Goal: Transaction & Acquisition: Book appointment/travel/reservation

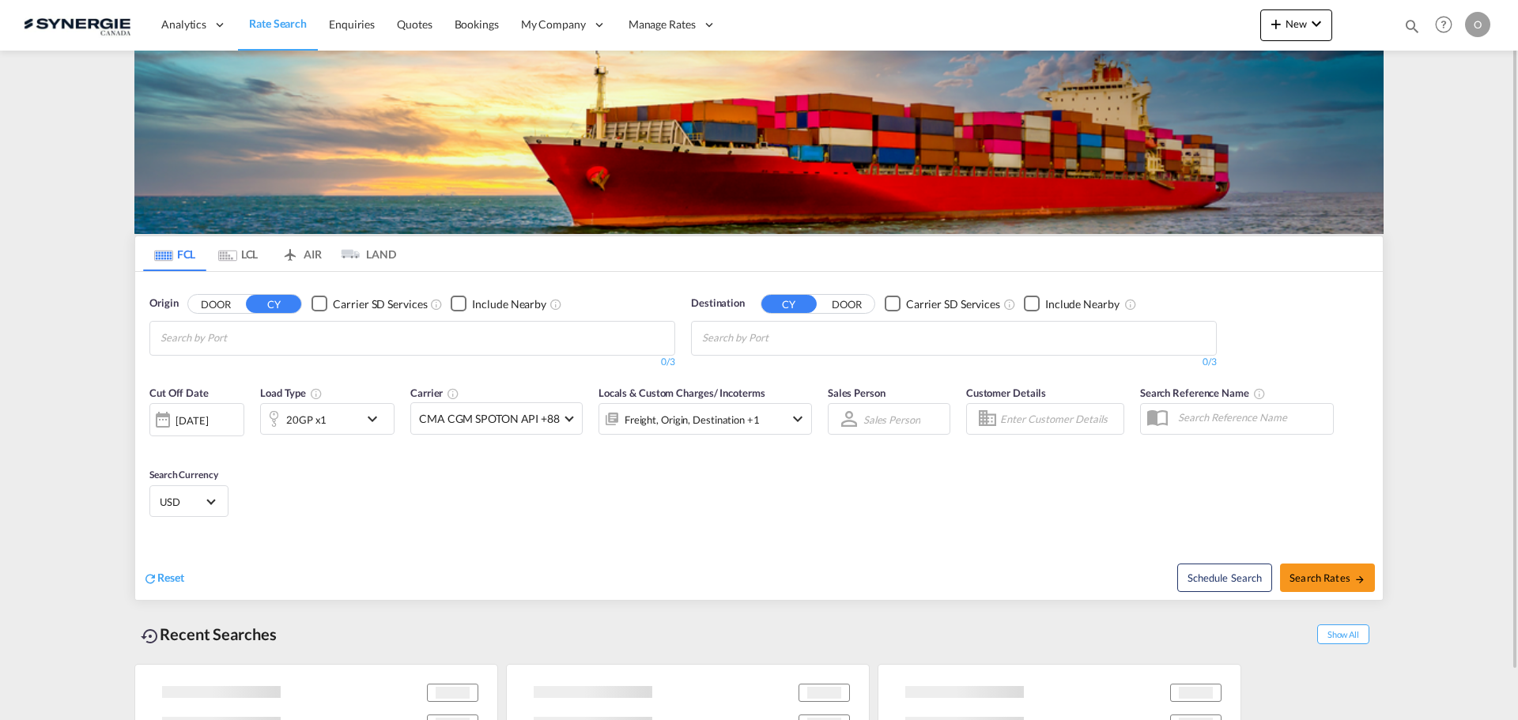
click at [1412, 25] on md-icon "icon-magnify" at bounding box center [1412, 25] width 17 height 17
click at [1341, 25] on input at bounding box center [1293, 26] width 197 height 28
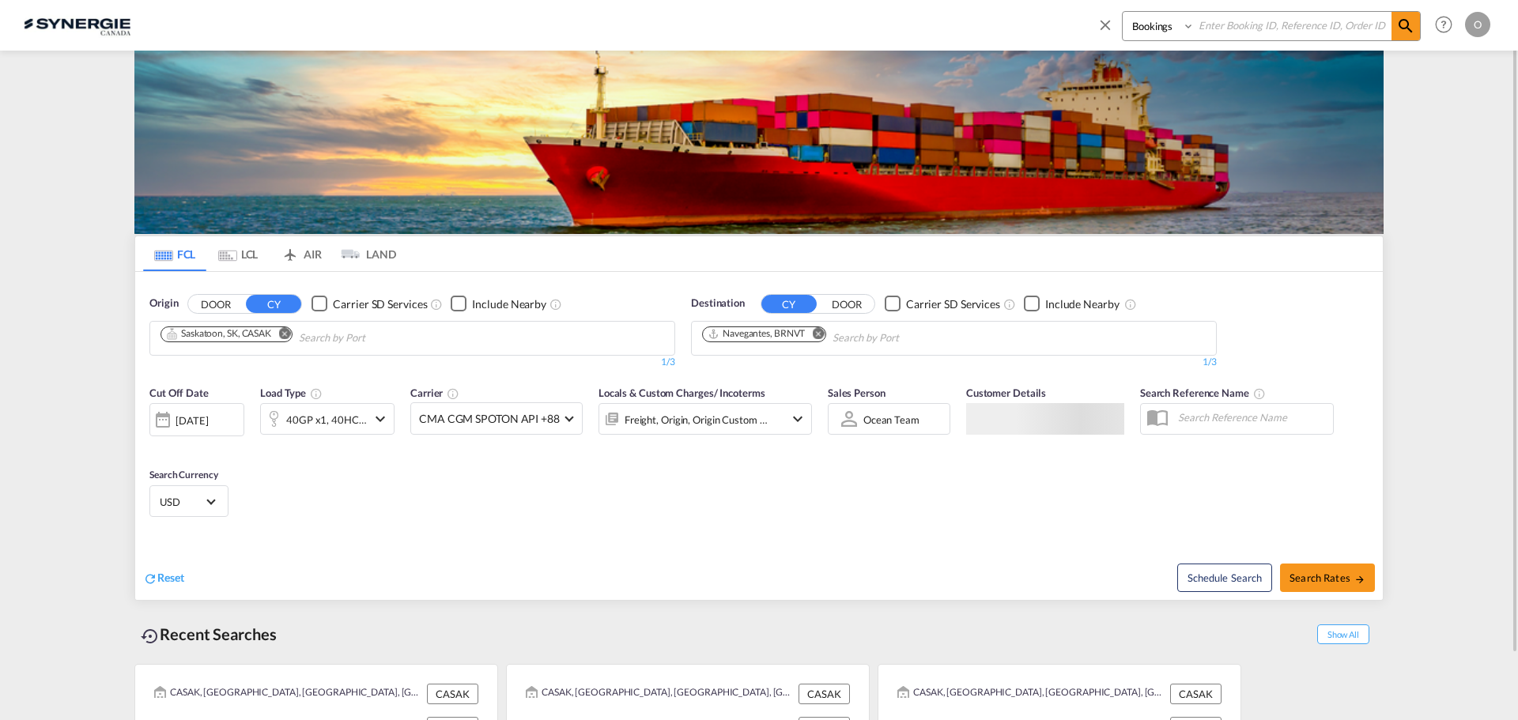
paste input "SYC000014831"
type input "SYC000014831"
click at [1154, 26] on select "Bookings Quotes Enquiries" at bounding box center [1160, 26] width 75 height 28
select select "Quotes"
click at [1123, 12] on select "Bookings Quotes Enquiries" at bounding box center [1160, 26] width 75 height 28
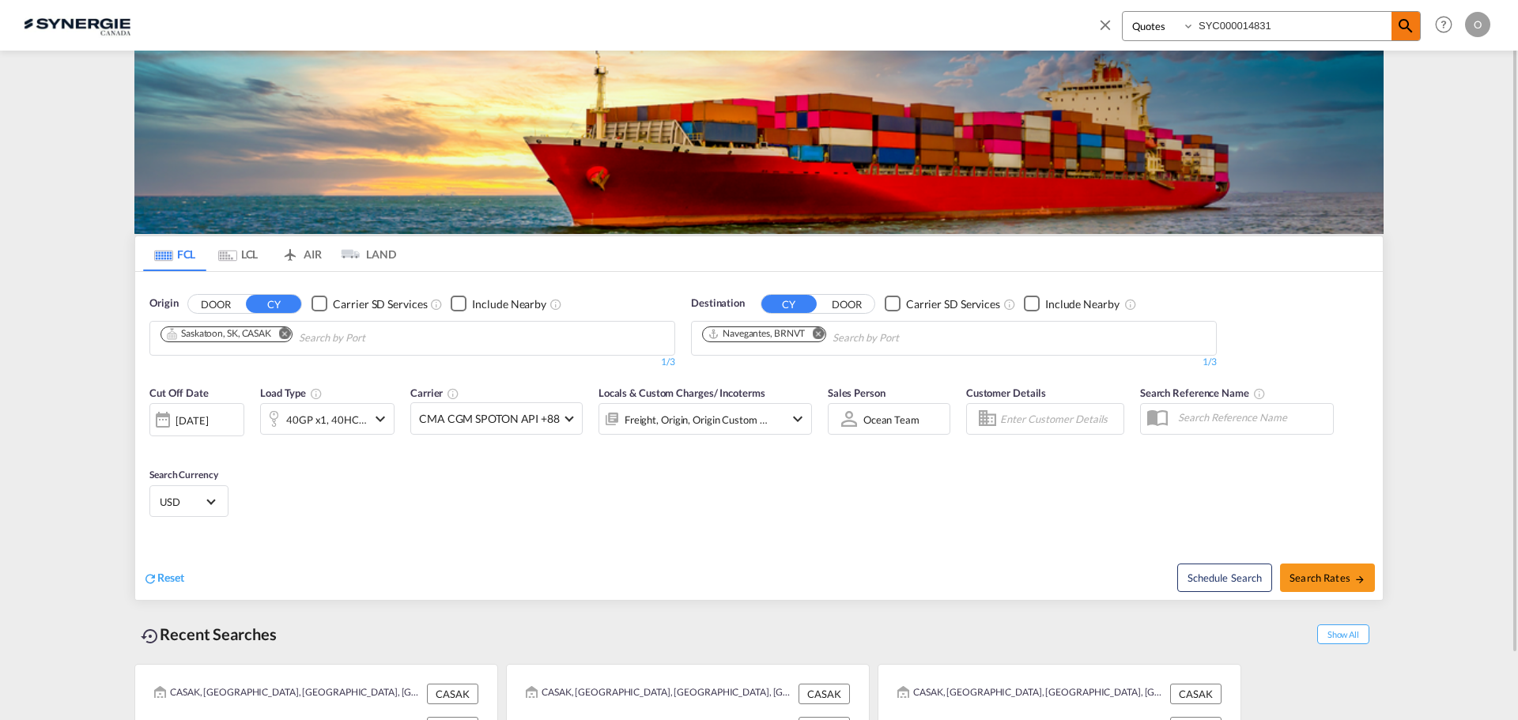
click at [1407, 26] on md-icon "icon-magnify" at bounding box center [1406, 26] width 19 height 19
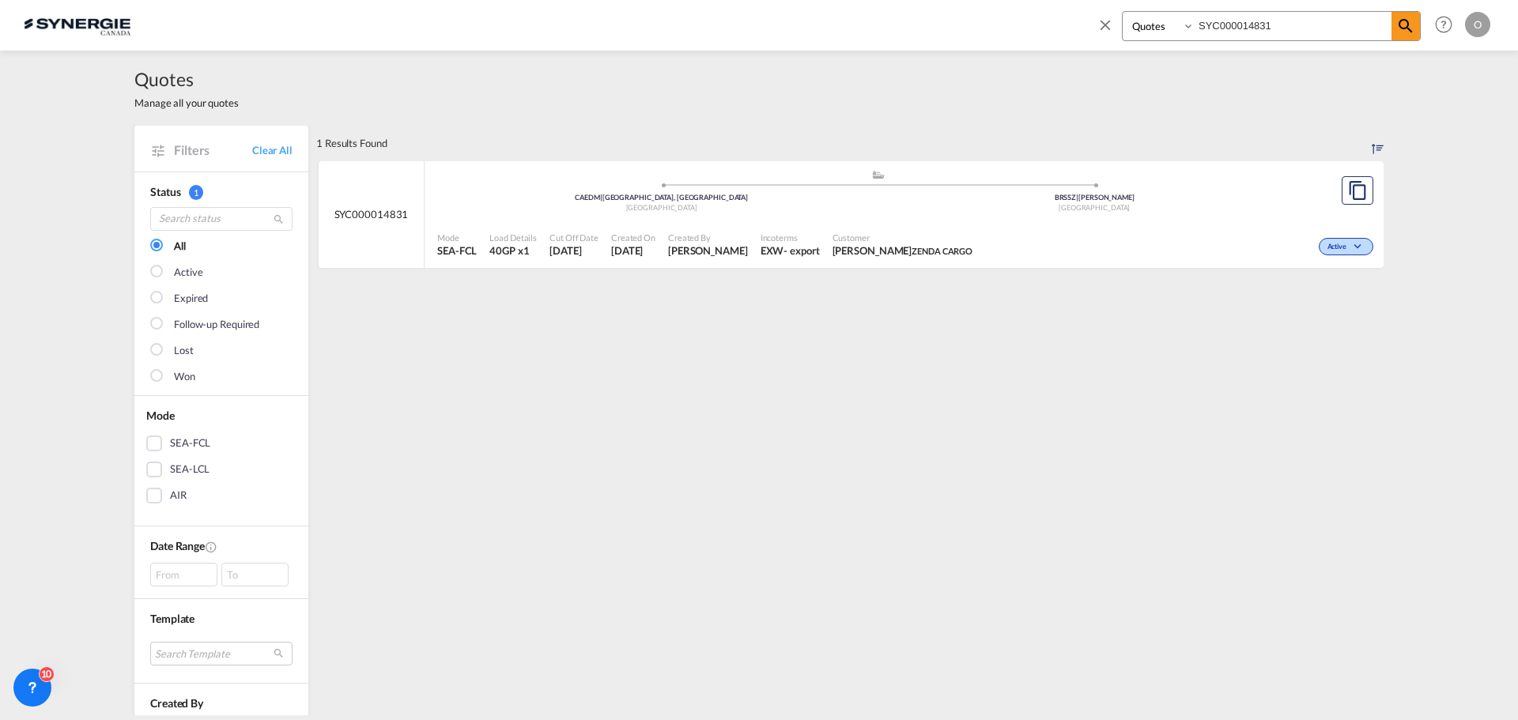
click at [744, 221] on div "Mode SEA-FCL Load Details 40GP x1 Cut Off Date 17 Sep 2025 Created On 17 Sep 20…" at bounding box center [904, 244] width 959 height 47
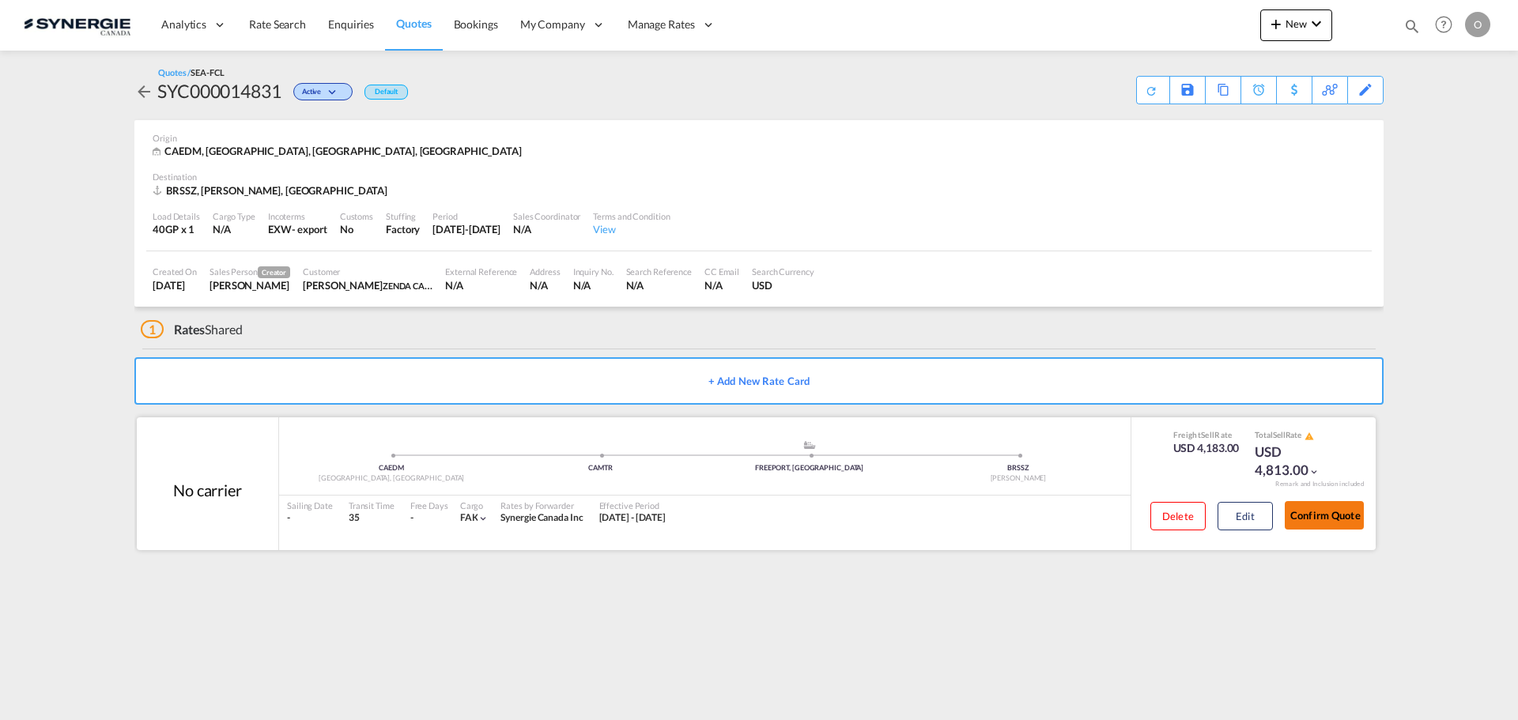
click at [1326, 521] on button "Confirm Quote" at bounding box center [1324, 515] width 79 height 28
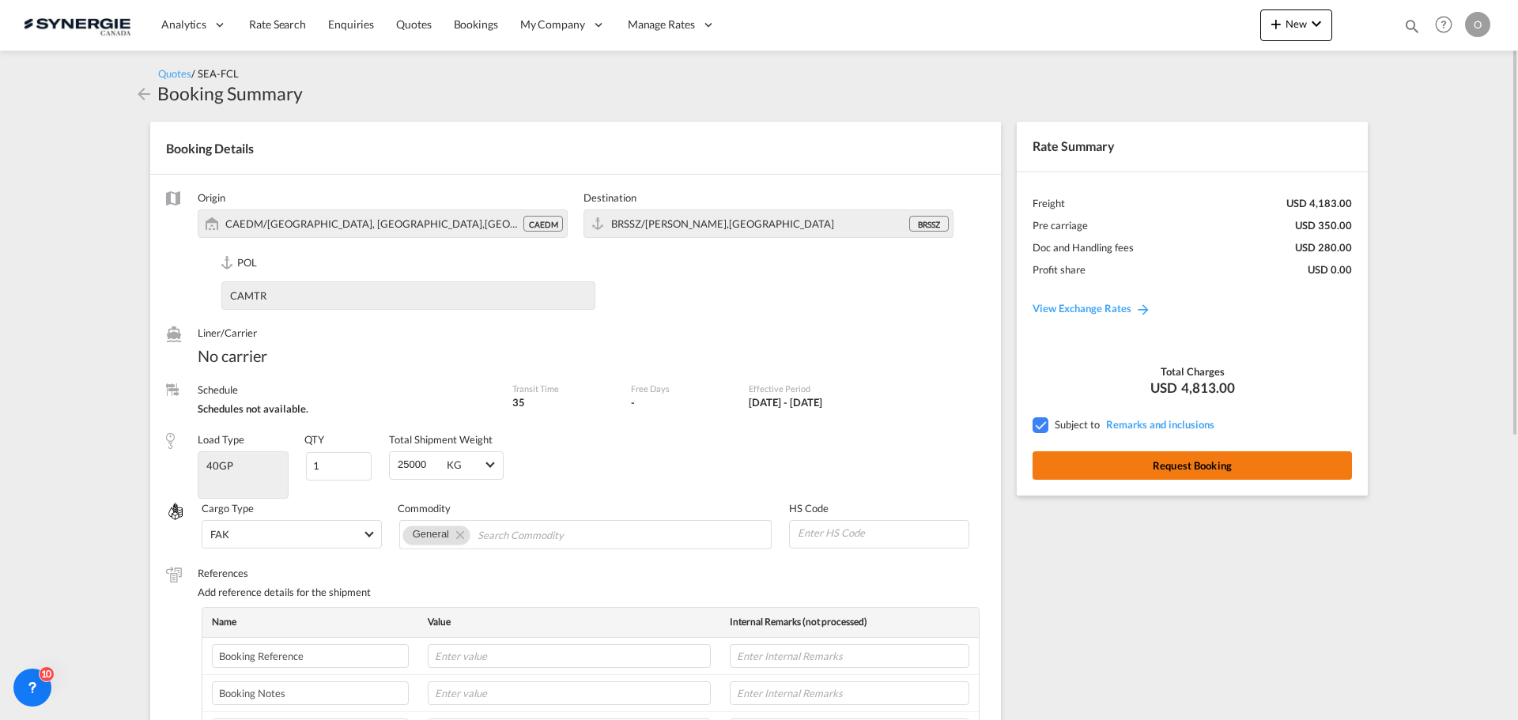
click at [1221, 467] on button "Request Booking" at bounding box center [1193, 466] width 320 height 28
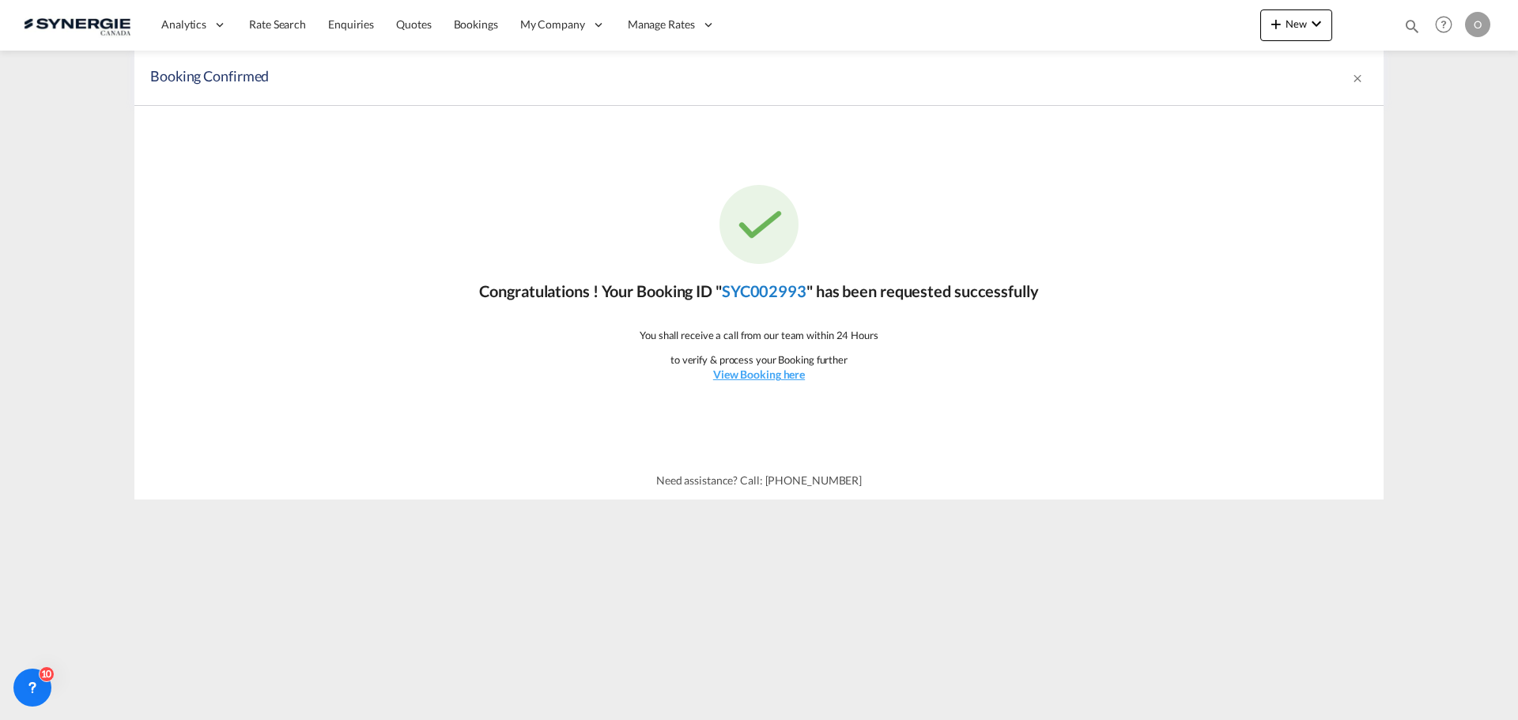
drag, startPoint x: 811, startPoint y: 298, endPoint x: 728, endPoint y: 297, distance: 83.1
click at [728, 297] on p "Congratulations ! Your Booking ID " SYC002993 " has been requested successfully" at bounding box center [758, 291] width 559 height 22
copy link "SYC002993"
